Goal: Transaction & Acquisition: Purchase product/service

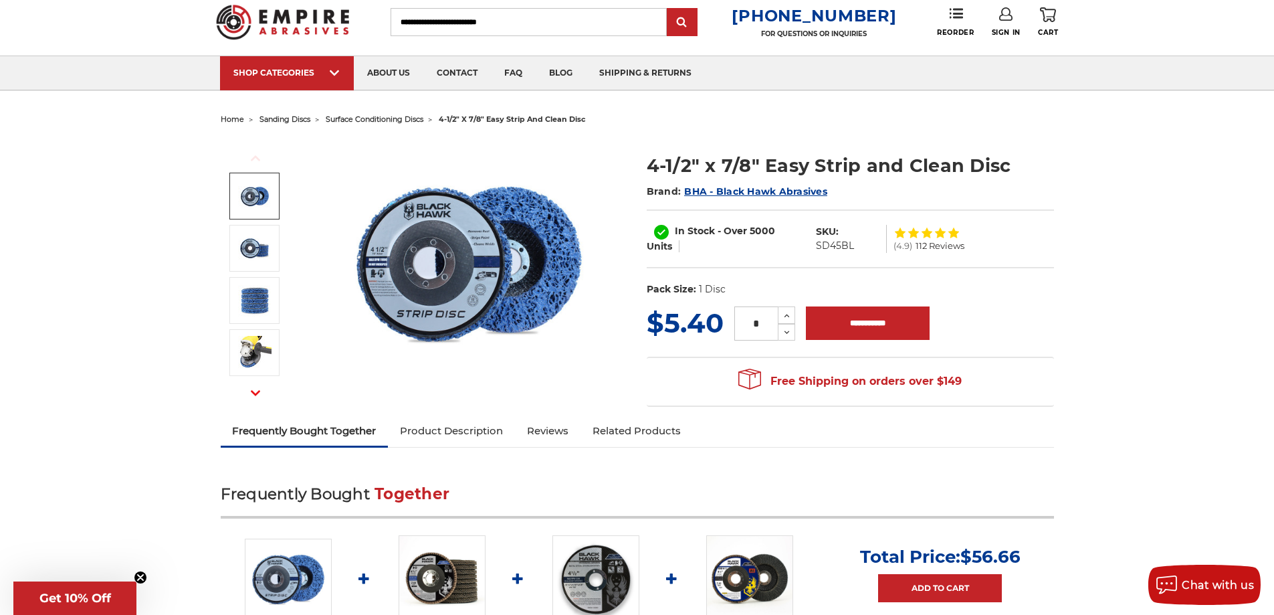
scroll to position [67, 0]
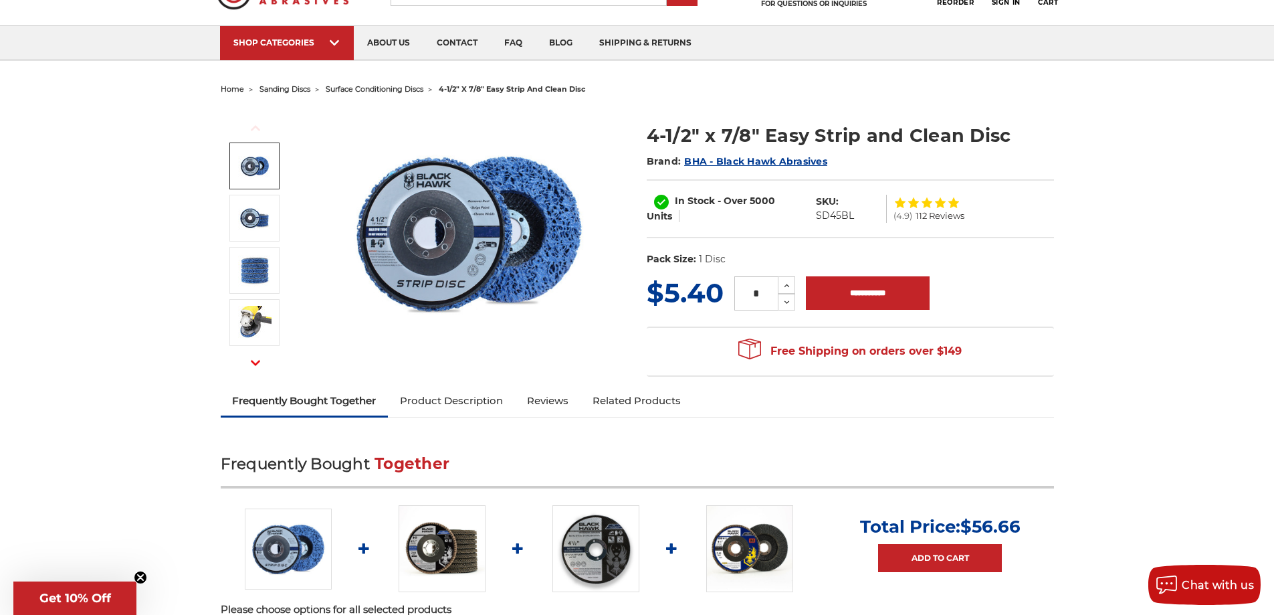
click at [795, 282] on div "* Increase Quantity: Decrease Quantity:" at bounding box center [765, 293] width 82 height 34
click at [789, 283] on icon at bounding box center [787, 286] width 10 height 12
click at [790, 290] on icon at bounding box center [787, 286] width 10 height 12
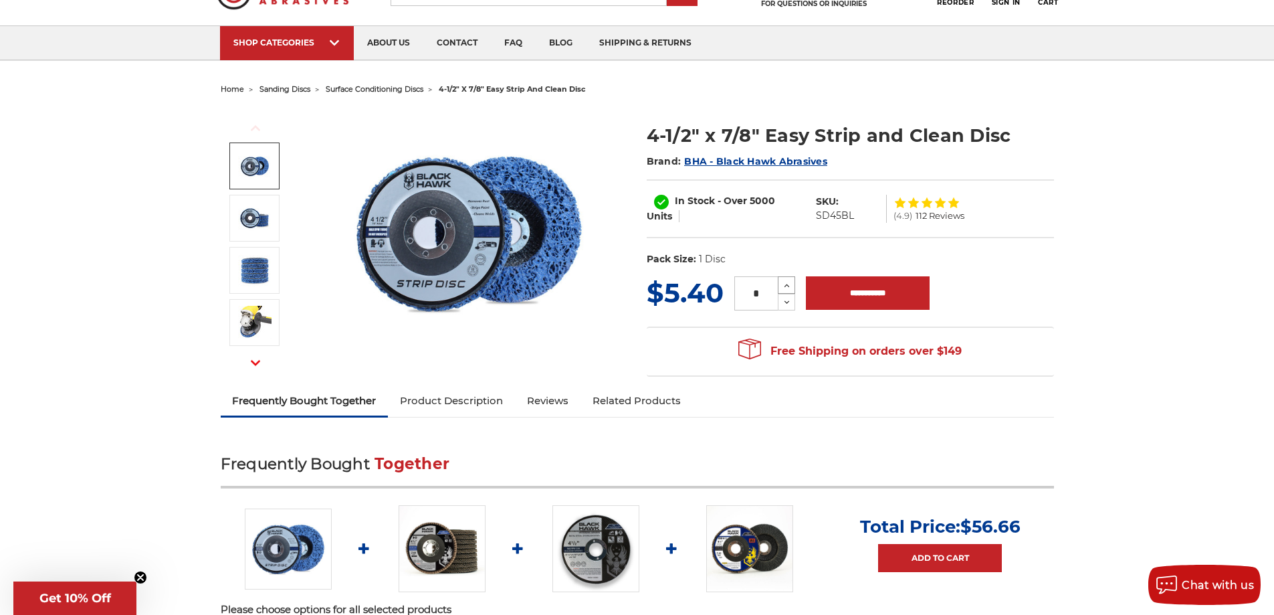
type input "*"
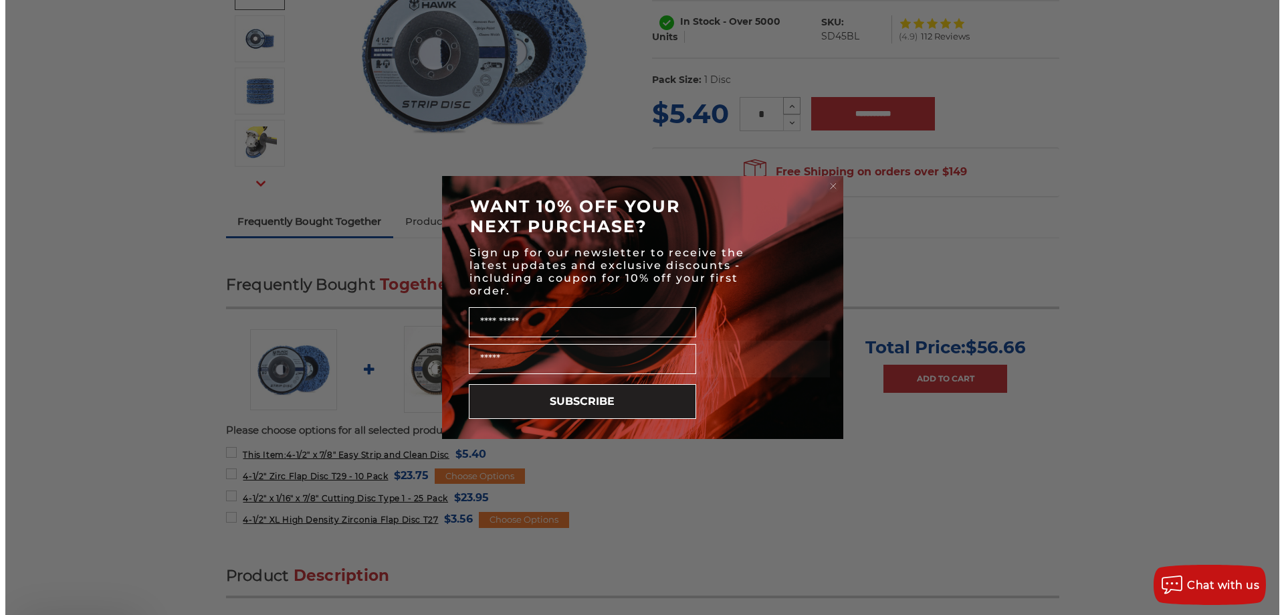
scroll to position [602, 0]
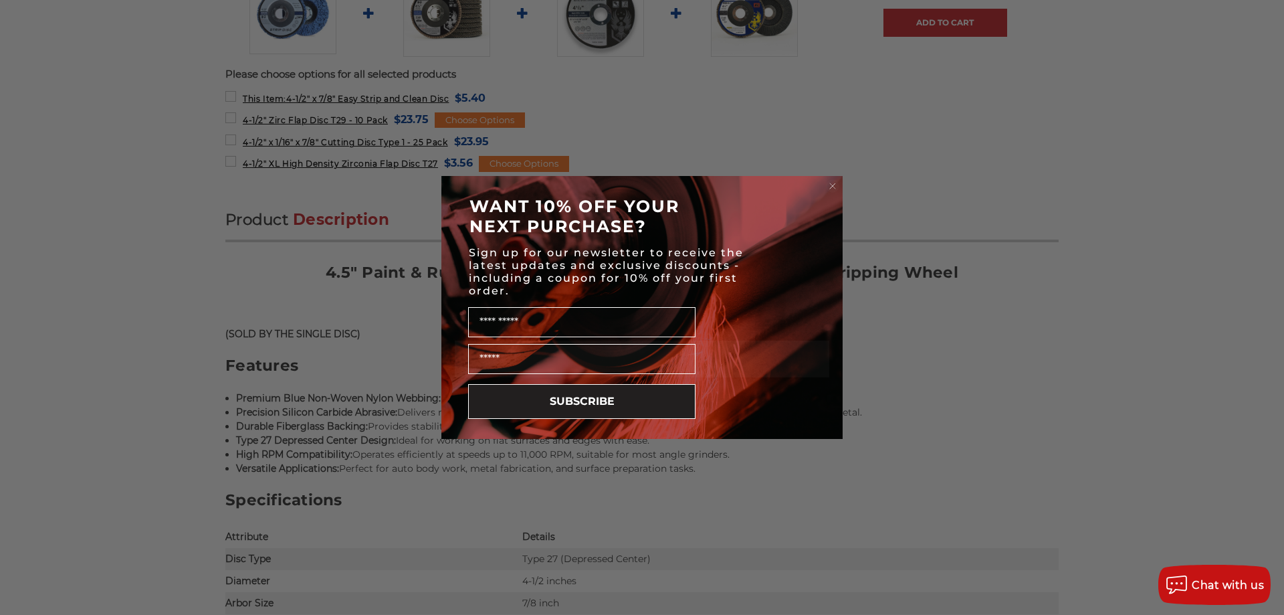
click at [835, 187] on circle "Close dialog" at bounding box center [833, 186] width 13 height 13
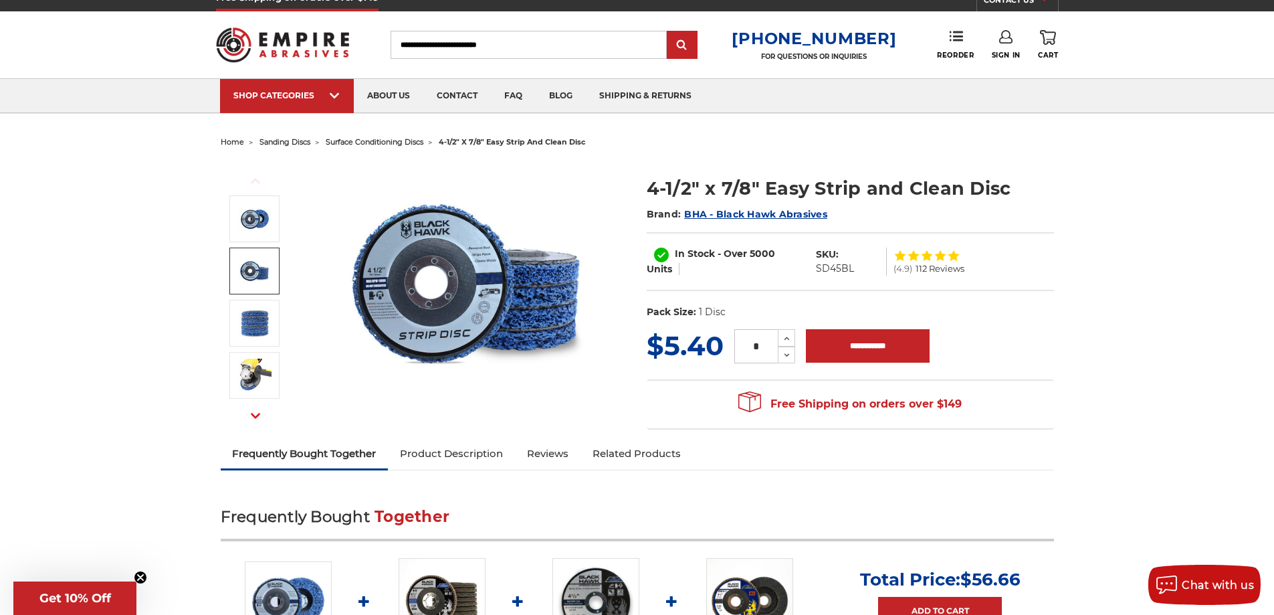
scroll to position [0, 0]
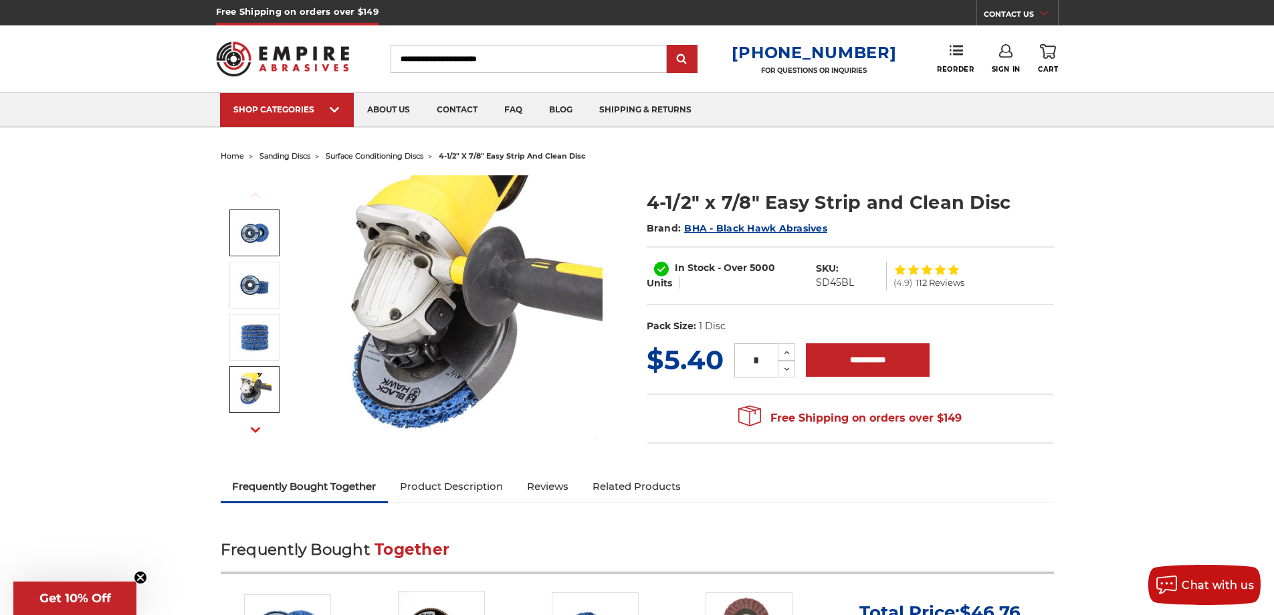
click at [266, 233] on img at bounding box center [254, 232] width 33 height 31
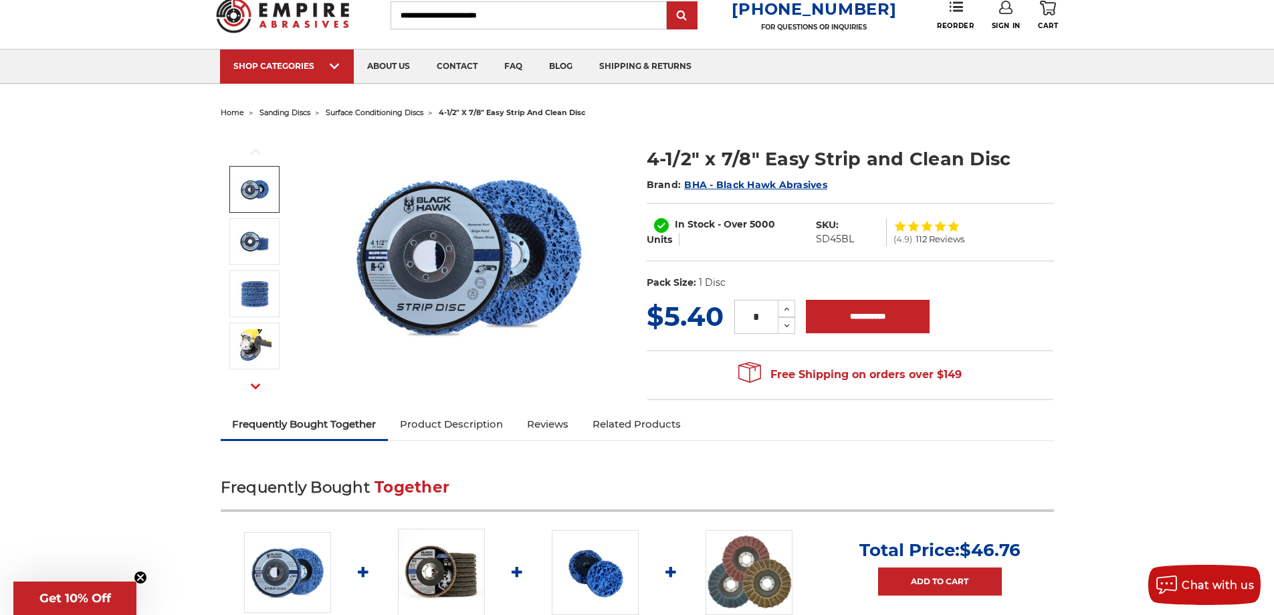
scroll to position [67, 0]
